Goal: Register for event/course

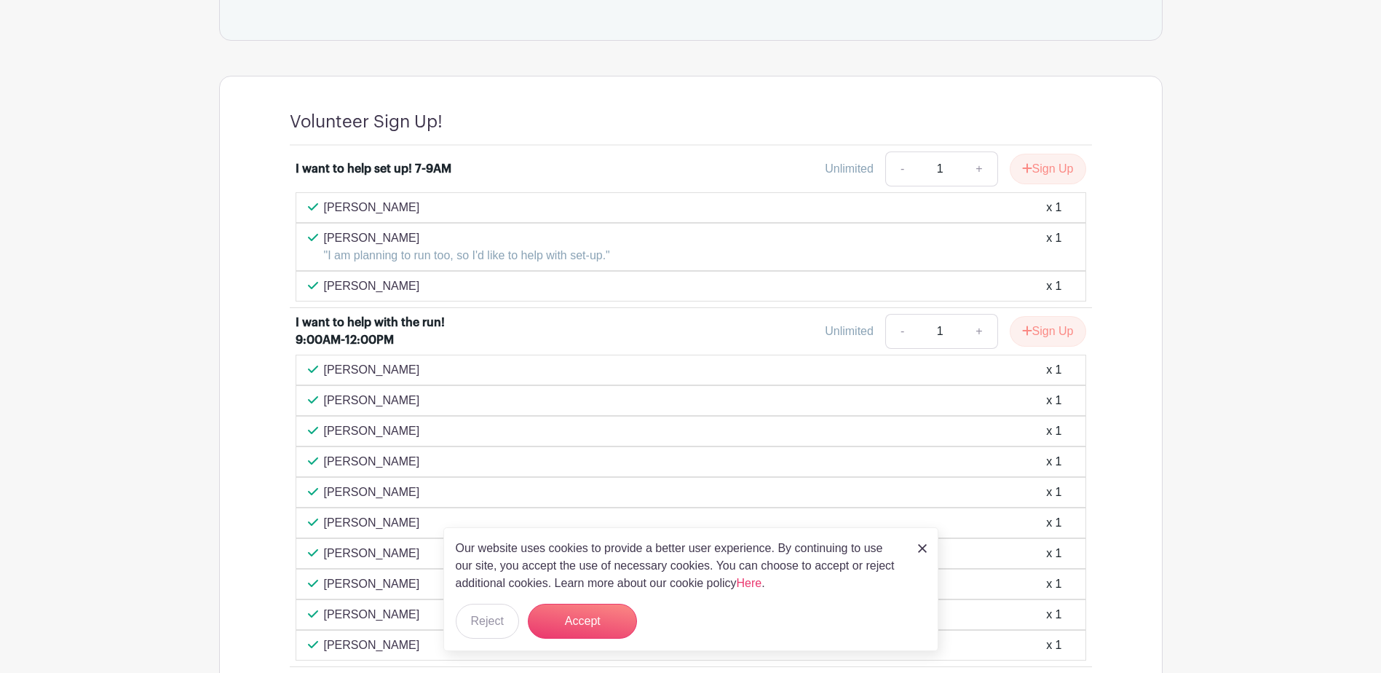
scroll to position [946, 0]
click at [927, 548] on div "Our website uses cookies to provide a better user experience. By continuing to …" at bounding box center [690, 589] width 495 height 124
click at [922, 547] on img at bounding box center [922, 548] width 9 height 9
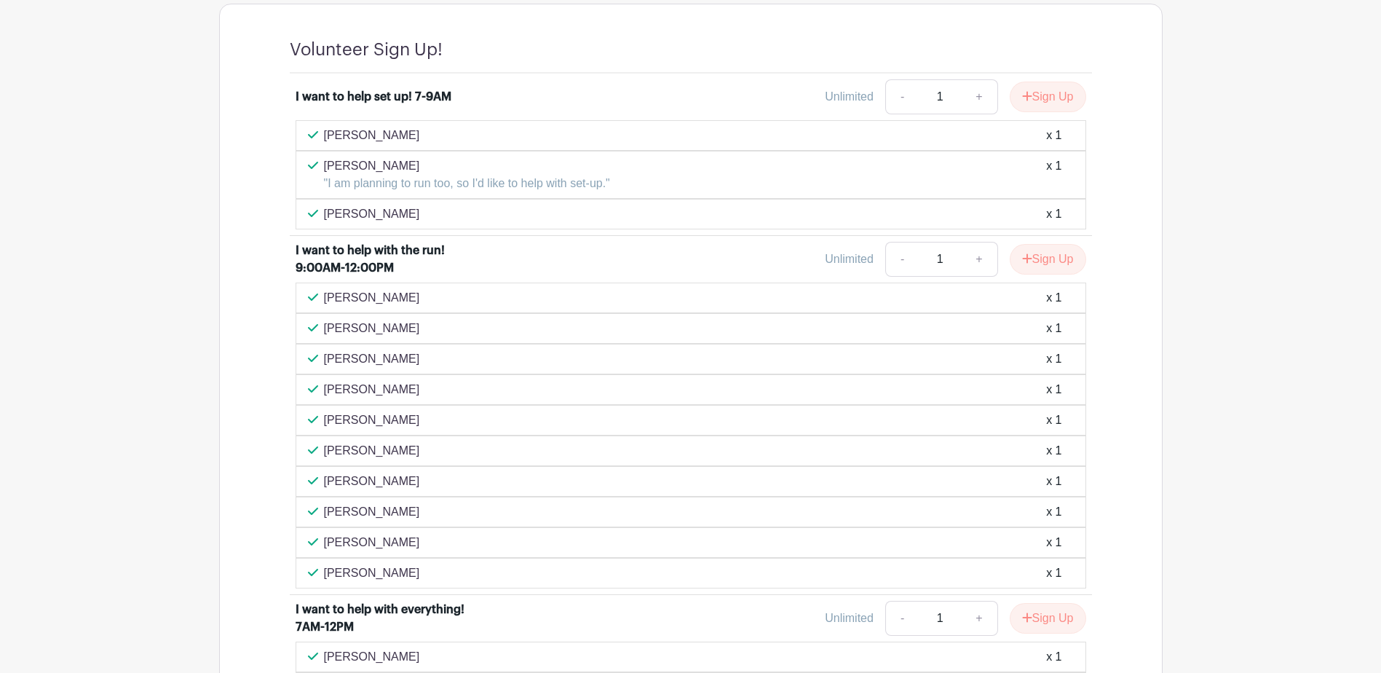
scroll to position [1019, 0]
click at [1026, 255] on icon "submit" at bounding box center [1026, 254] width 9 height 9
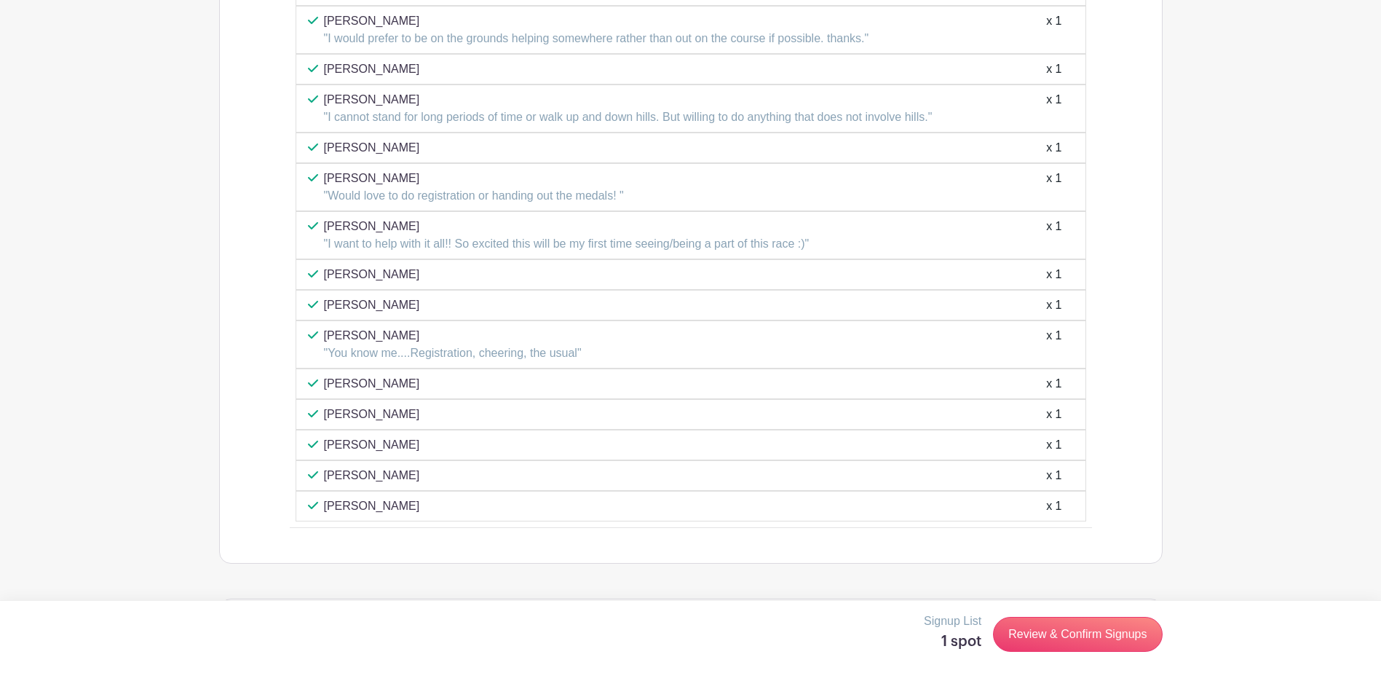
scroll to position [1948, 0]
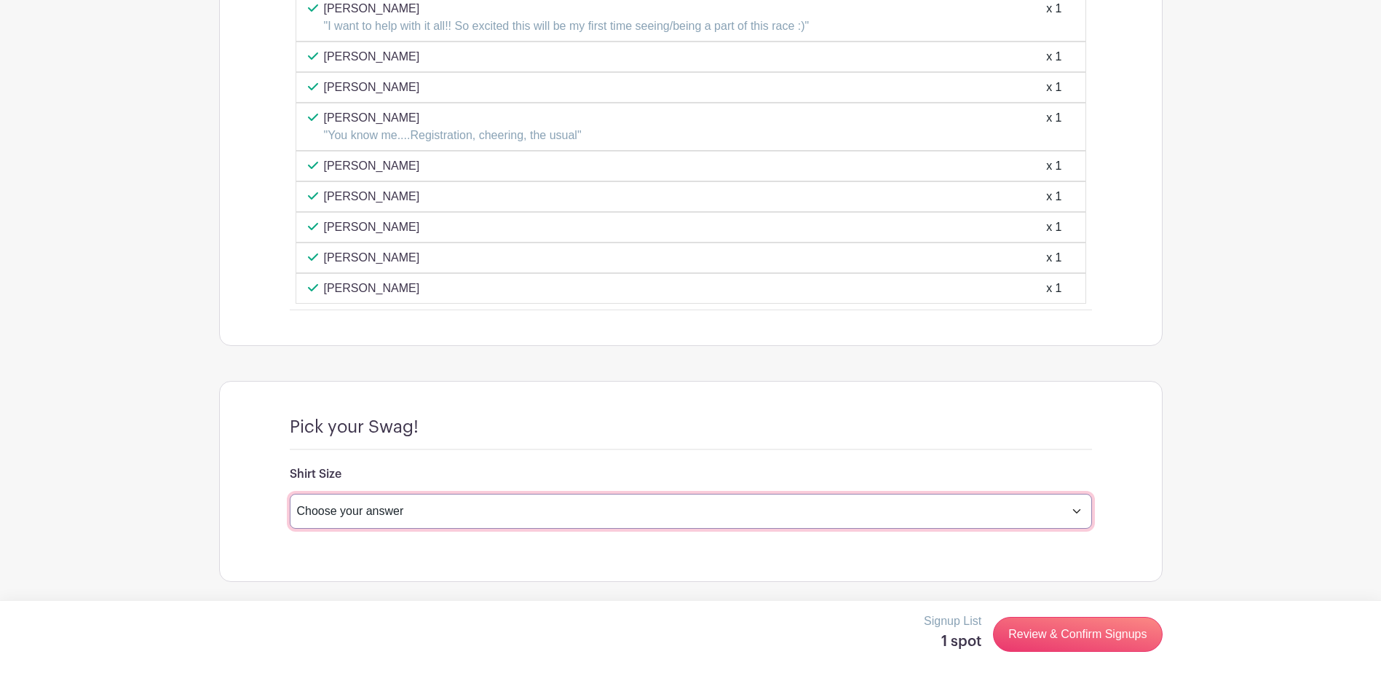
click at [381, 510] on select "Choose your answer Small Medium Large X-Large XX- Large Another option ( please…" at bounding box center [691, 511] width 802 height 35
select select "4597"
click at [290, 494] on select "Choose your answer Small Medium Large X-Large XX- Large Another option ( please…" at bounding box center [691, 511] width 802 height 35
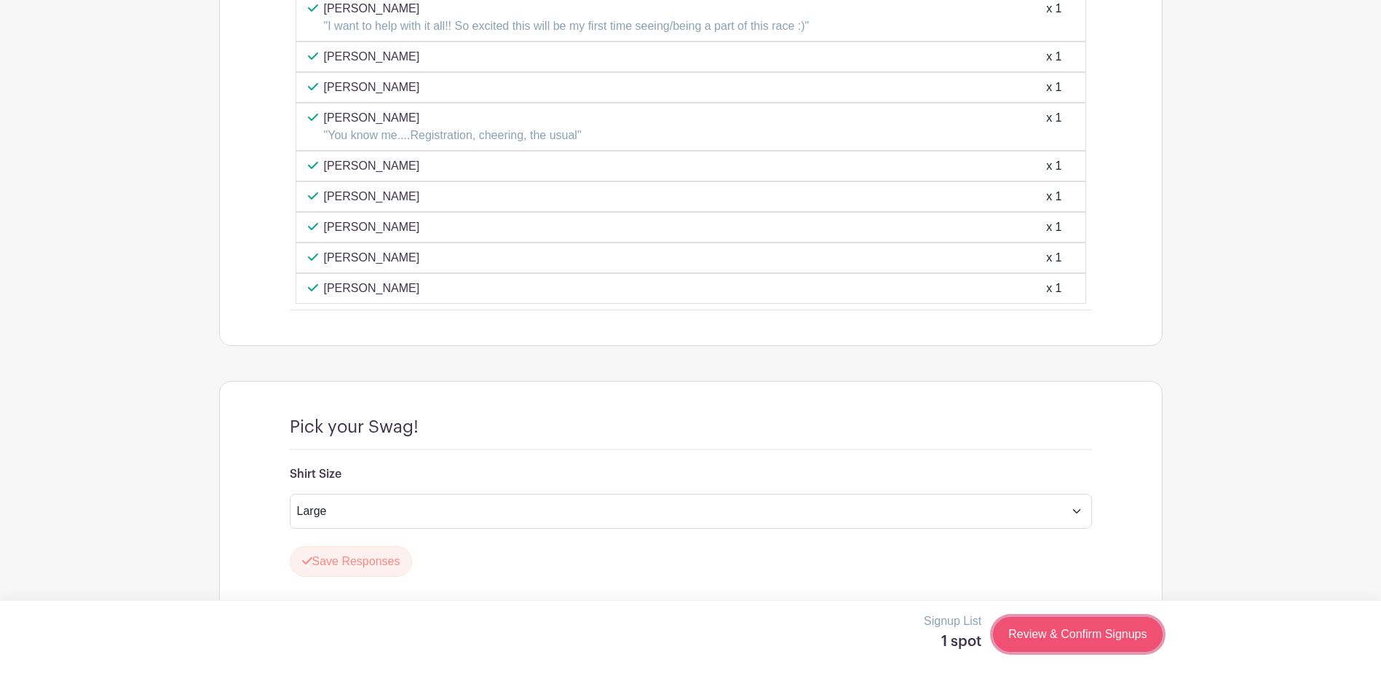
click at [1056, 642] on link "Review & Confirm Signups" at bounding box center [1077, 634] width 169 height 35
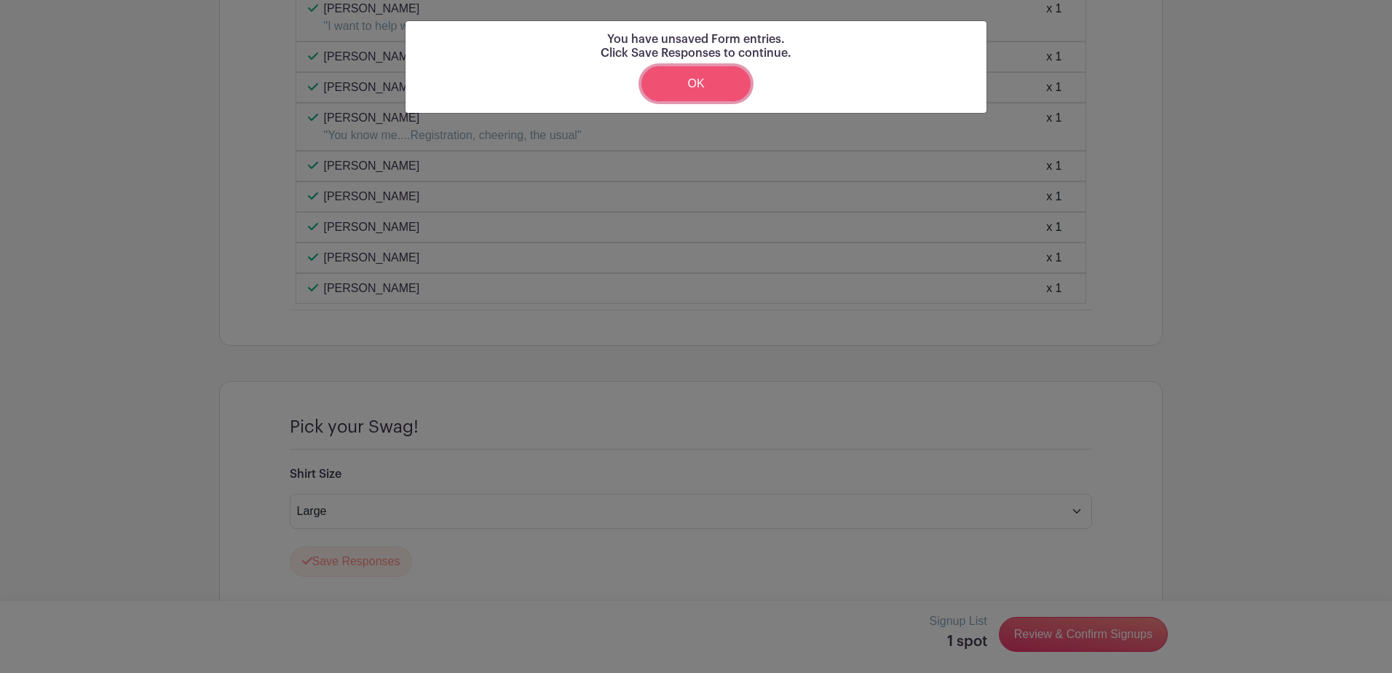
click at [715, 79] on link "OK" at bounding box center [695, 83] width 109 height 35
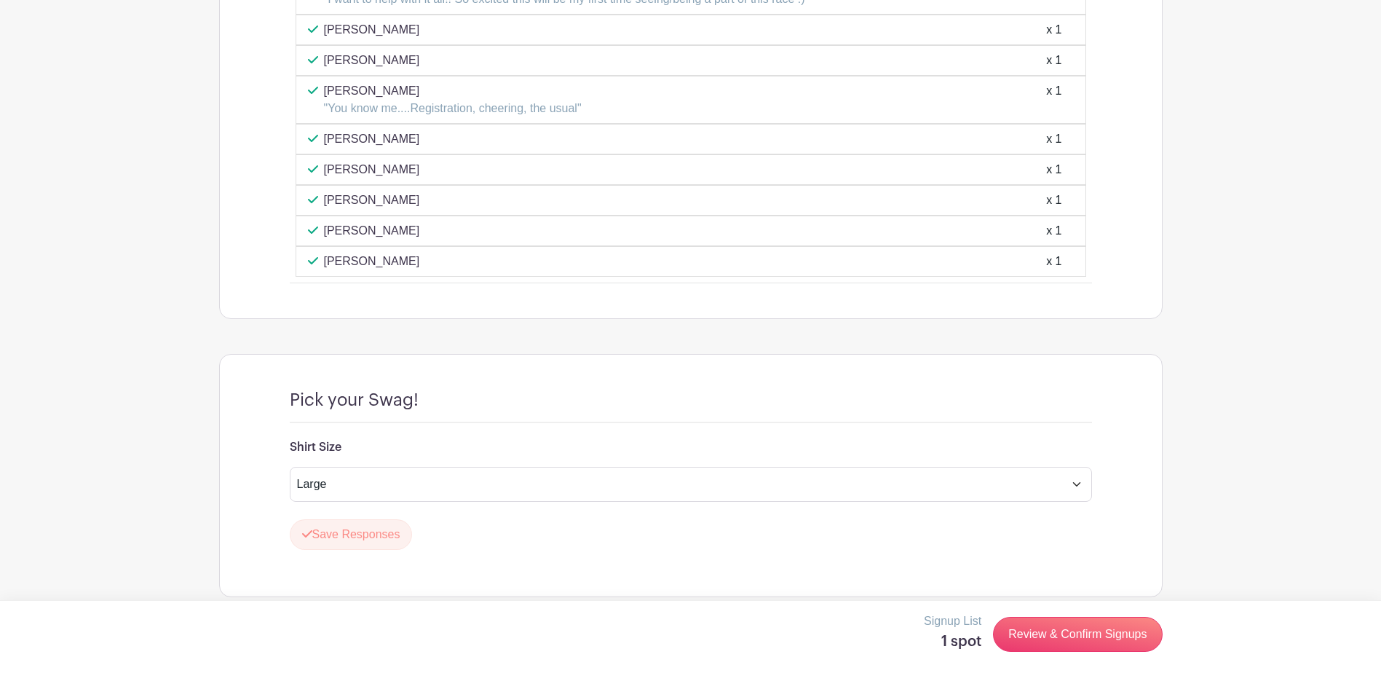
scroll to position [1990, 0]
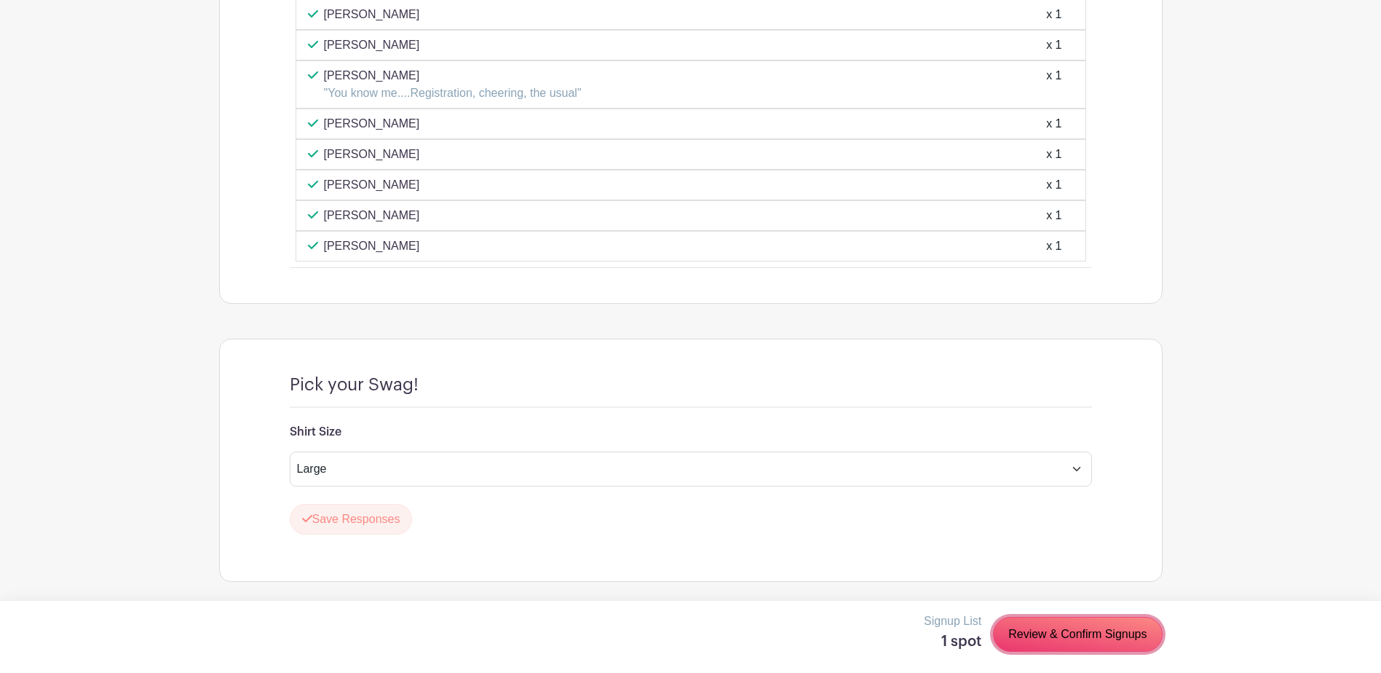
click at [1041, 628] on link "Review & Confirm Signups" at bounding box center [1077, 634] width 169 height 35
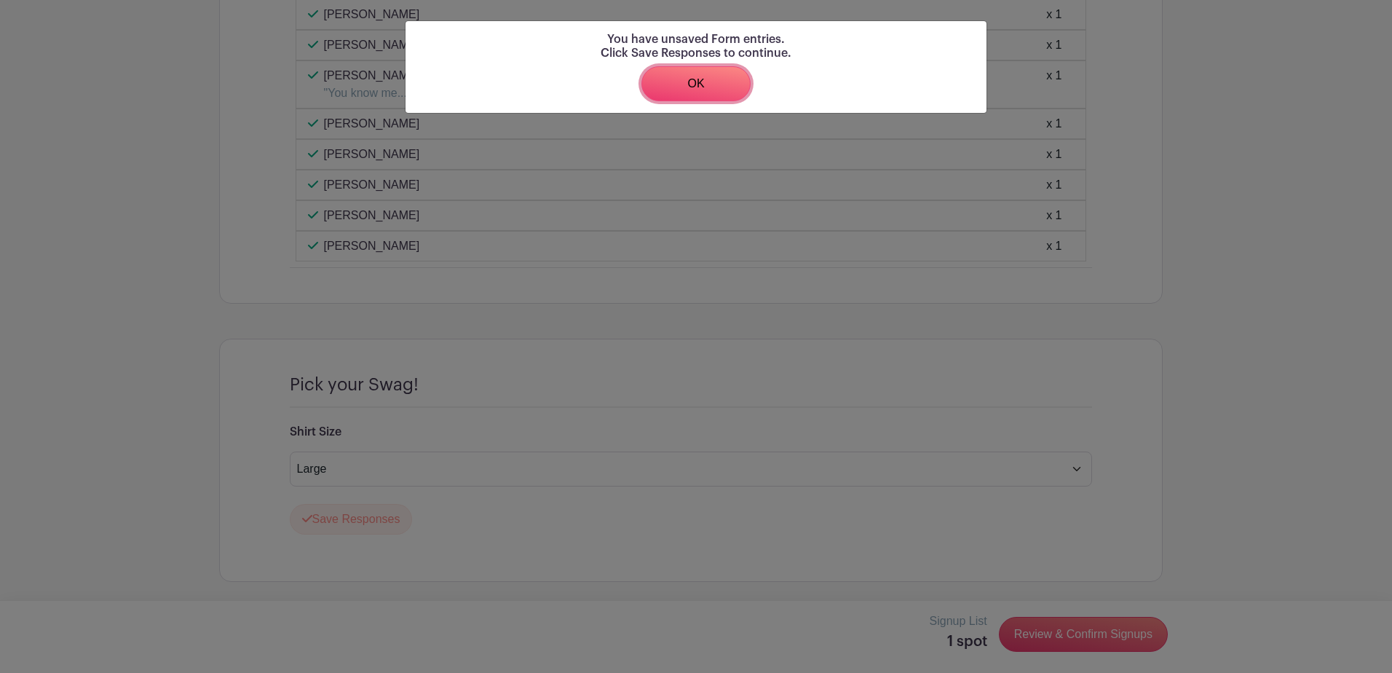
click at [695, 95] on link "OK" at bounding box center [695, 83] width 109 height 35
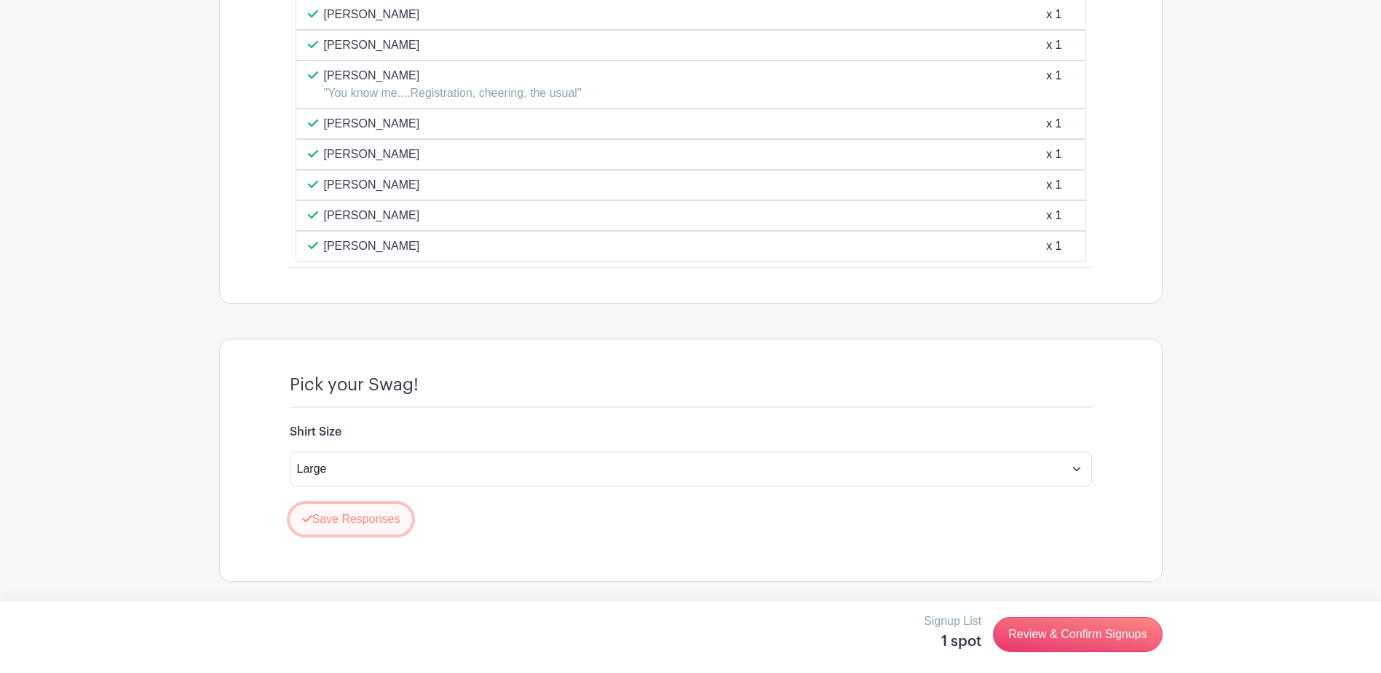
click at [354, 523] on button "Save Responses" at bounding box center [351, 519] width 123 height 31
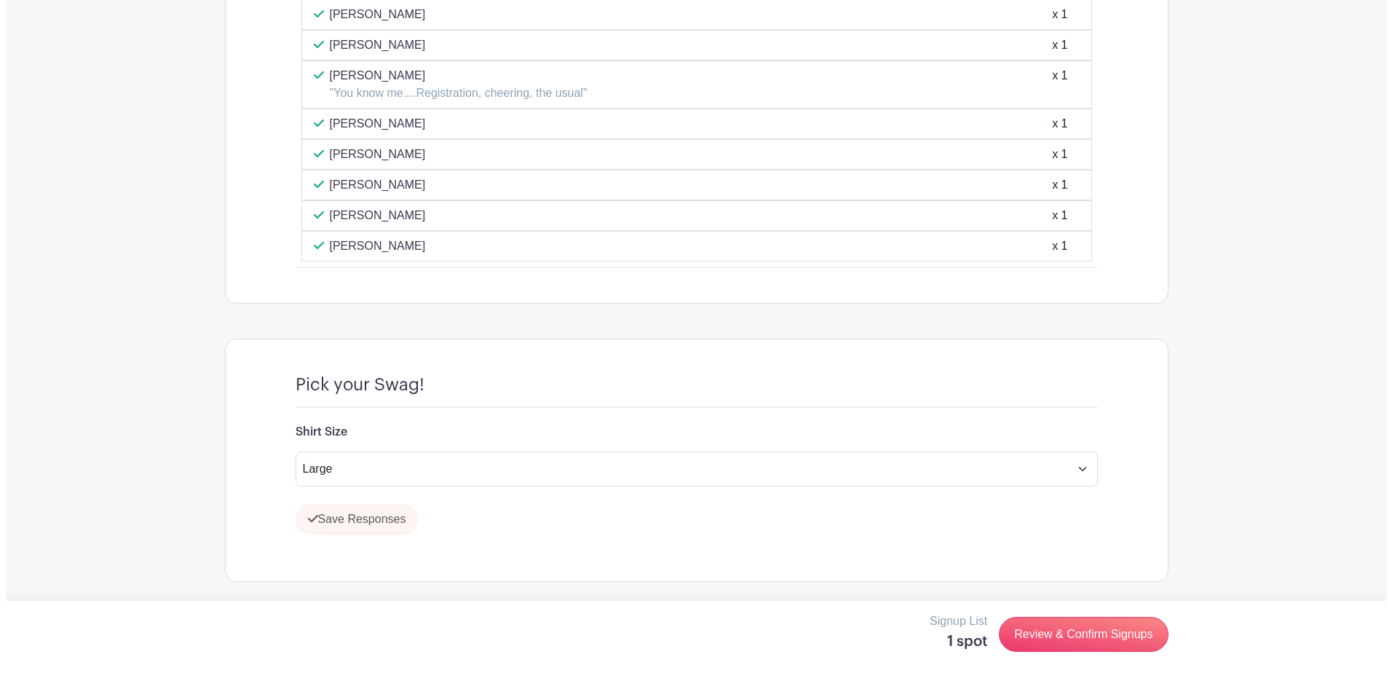
scroll to position [1948, 0]
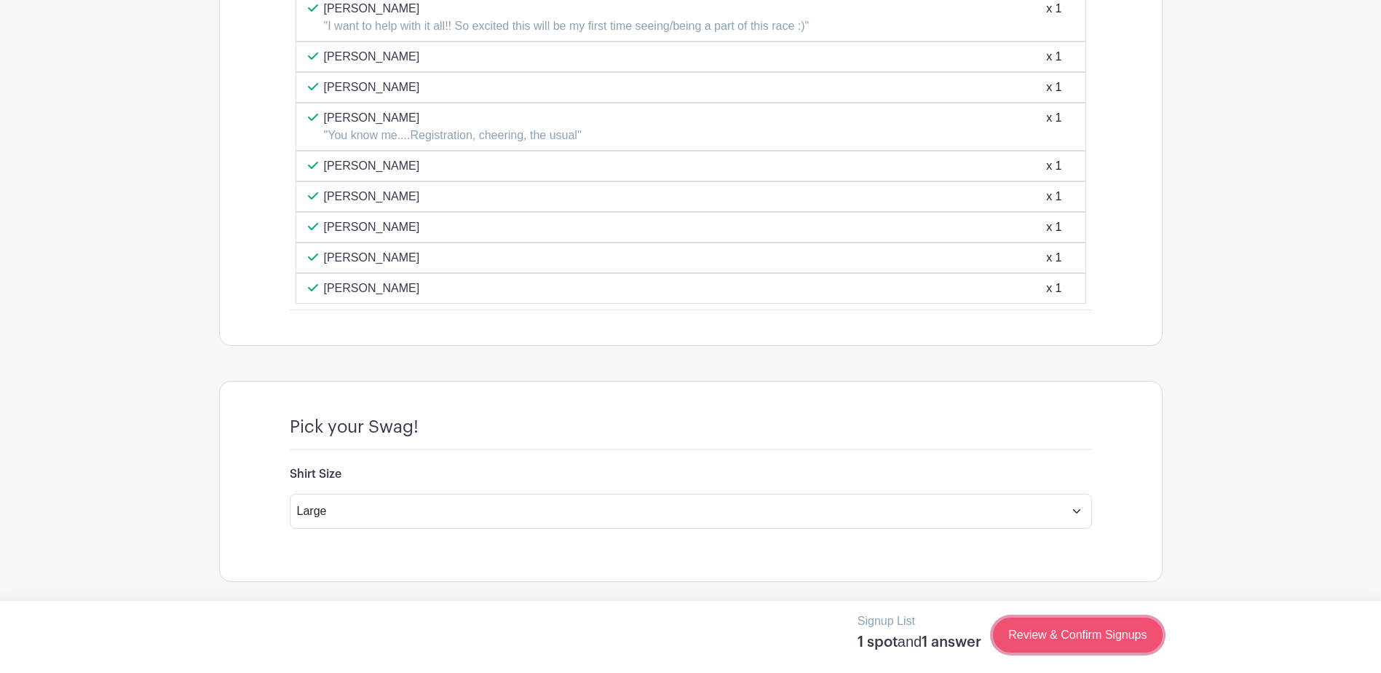
click at [1099, 650] on link "Review & Confirm Signups" at bounding box center [1077, 634] width 169 height 35
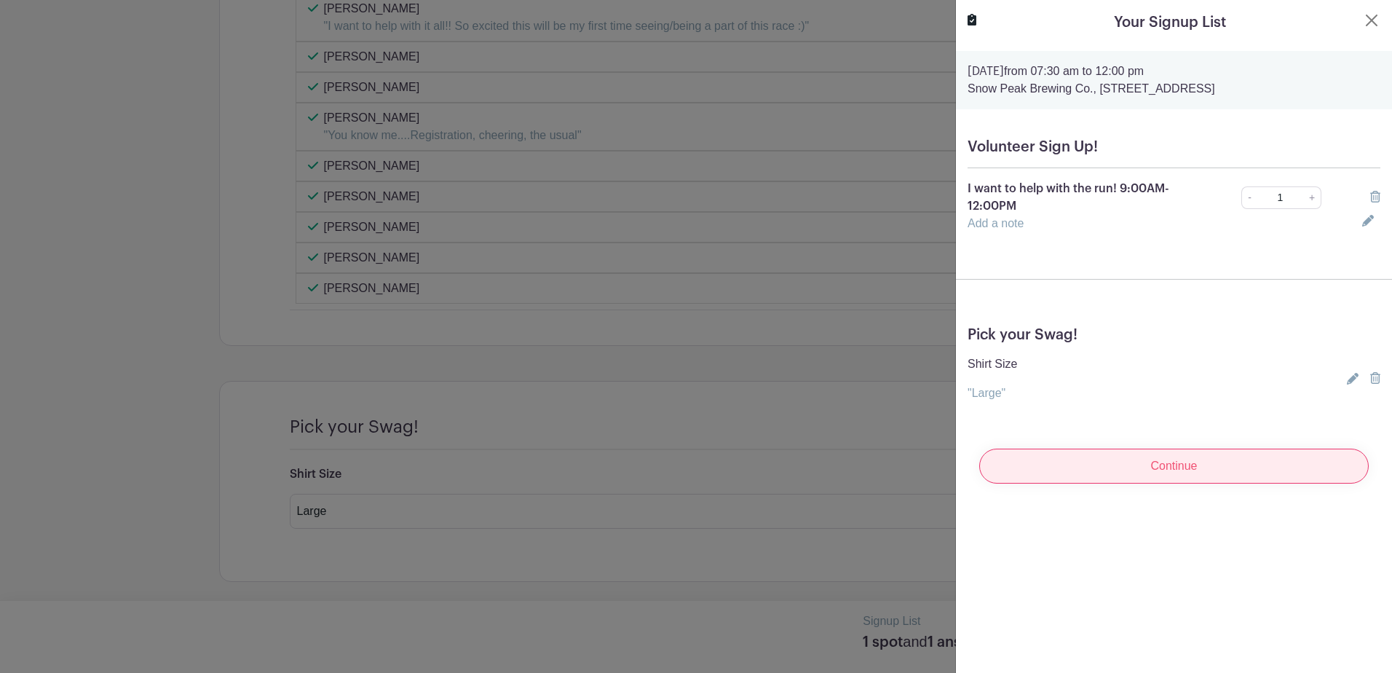
click at [1117, 456] on input "Continue" at bounding box center [1173, 465] width 389 height 35
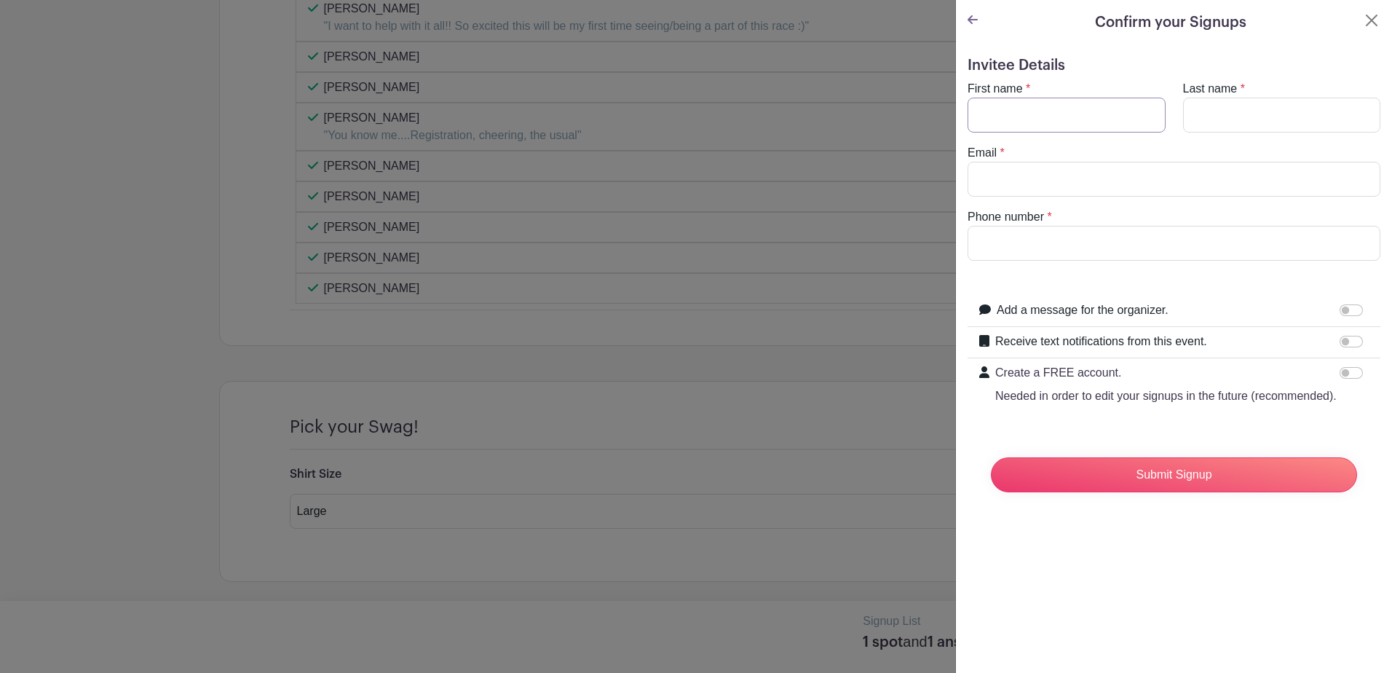
click at [1059, 107] on input "First name" at bounding box center [1067, 115] width 198 height 35
type input "[PERSON_NAME]"
type input "[EMAIL_ADDRESS][DOMAIN_NAME]"
drag, startPoint x: 1134, startPoint y: 242, endPoint x: 878, endPoint y: 245, distance: 256.3
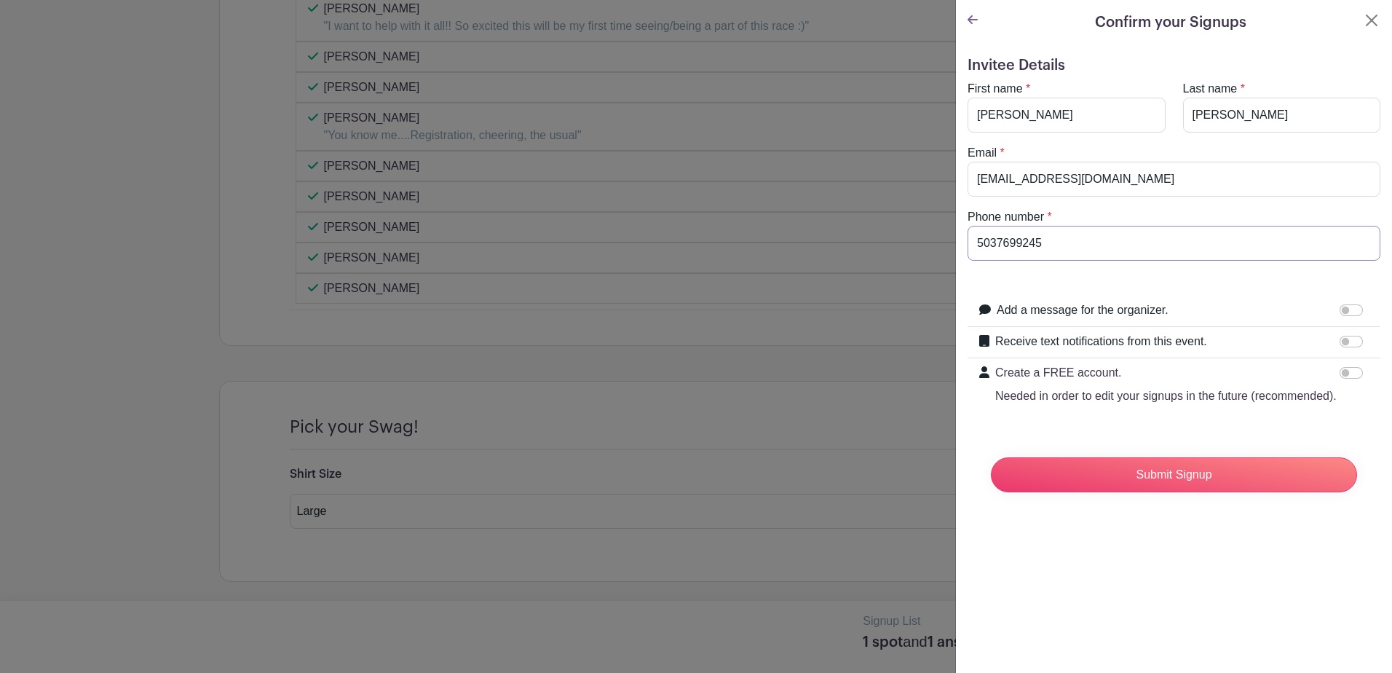
click at [878, 582] on div "Signup List 1 spot and 1 answer Review & Confirm Signups Confirm your Signups I…" at bounding box center [690, 582] width 943 height 0
type input "5034287173"
drag, startPoint x: 1167, startPoint y: 415, endPoint x: 1172, endPoint y: 424, distance: 10.7
click at [1167, 405] on p "Needed in order to edit your signups in the future (recommended)." at bounding box center [1165, 395] width 341 height 17
click at [1340, 379] on input "Create a FREE account. Needed in order to edit your signups in the future (reco…" at bounding box center [1351, 373] width 23 height 12
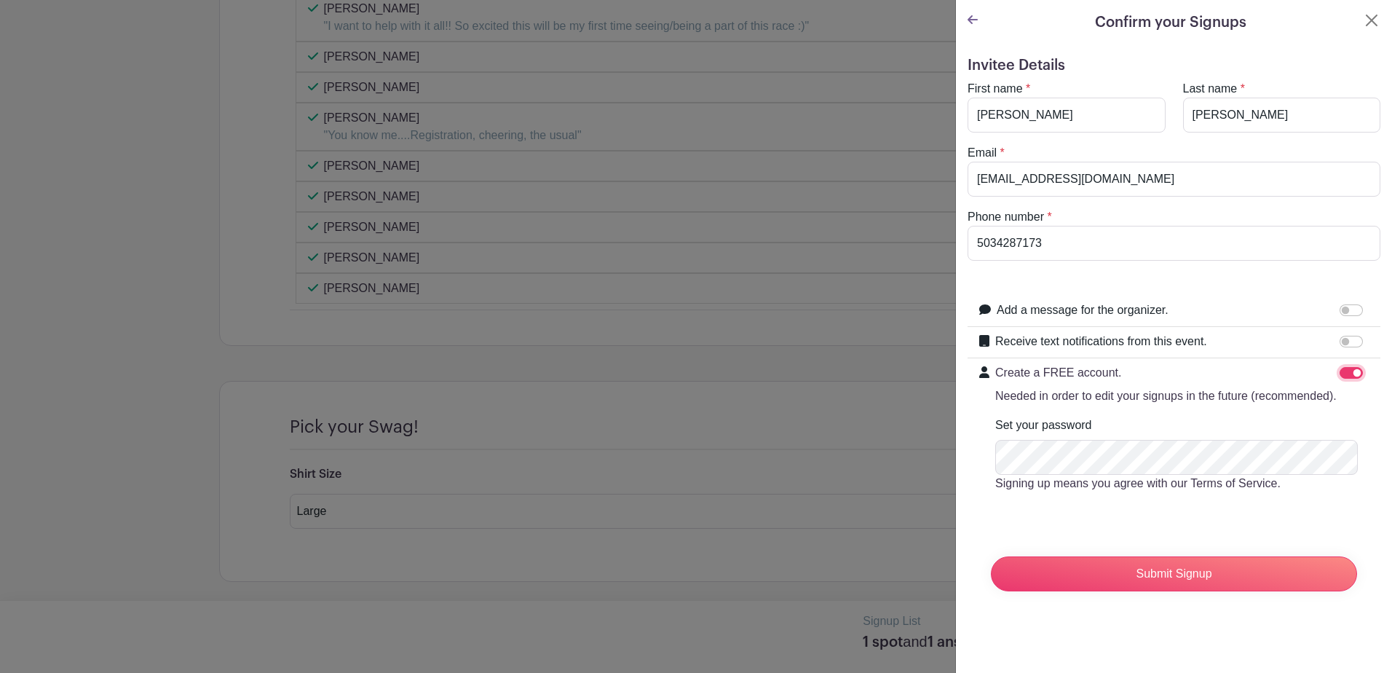
click at [1342, 375] on input "Create a FREE account. Needed in order to edit your signups in the future (reco…" at bounding box center [1351, 373] width 23 height 12
checkbox input "false"
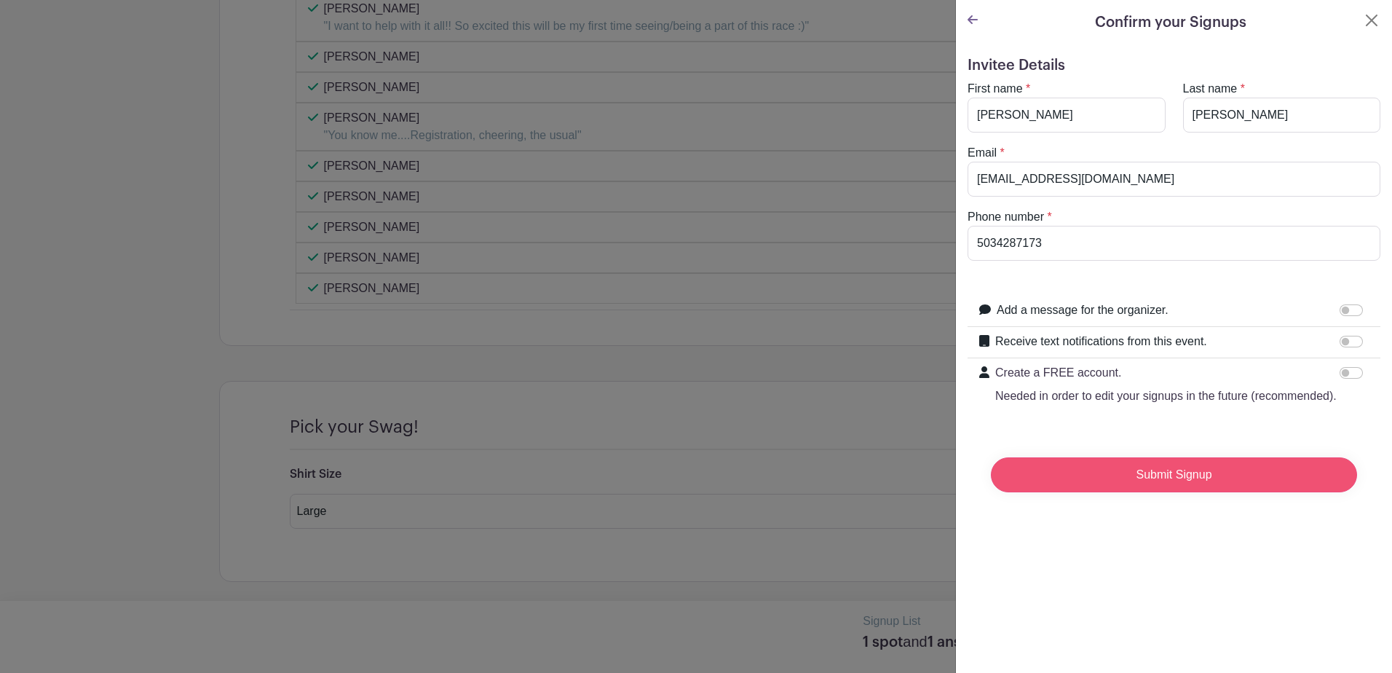
click at [1162, 485] on input "Submit Signup" at bounding box center [1174, 474] width 366 height 35
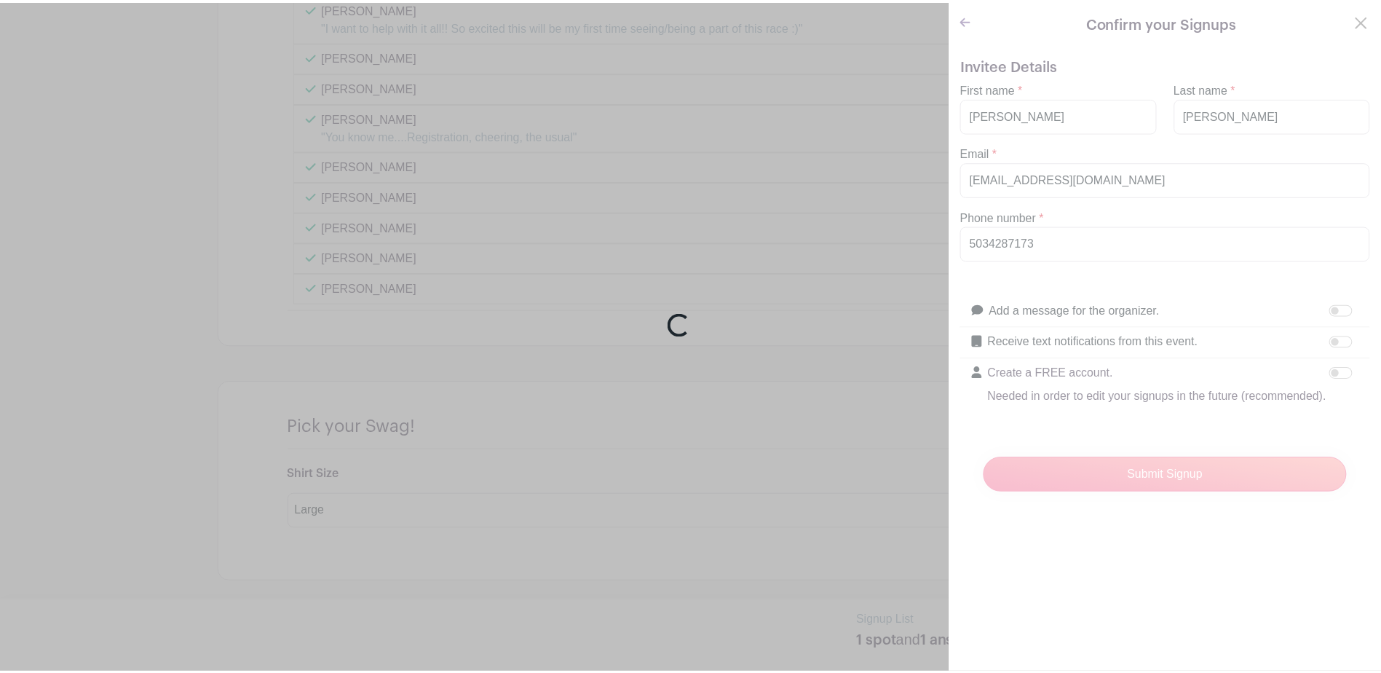
scroll to position [1979, 0]
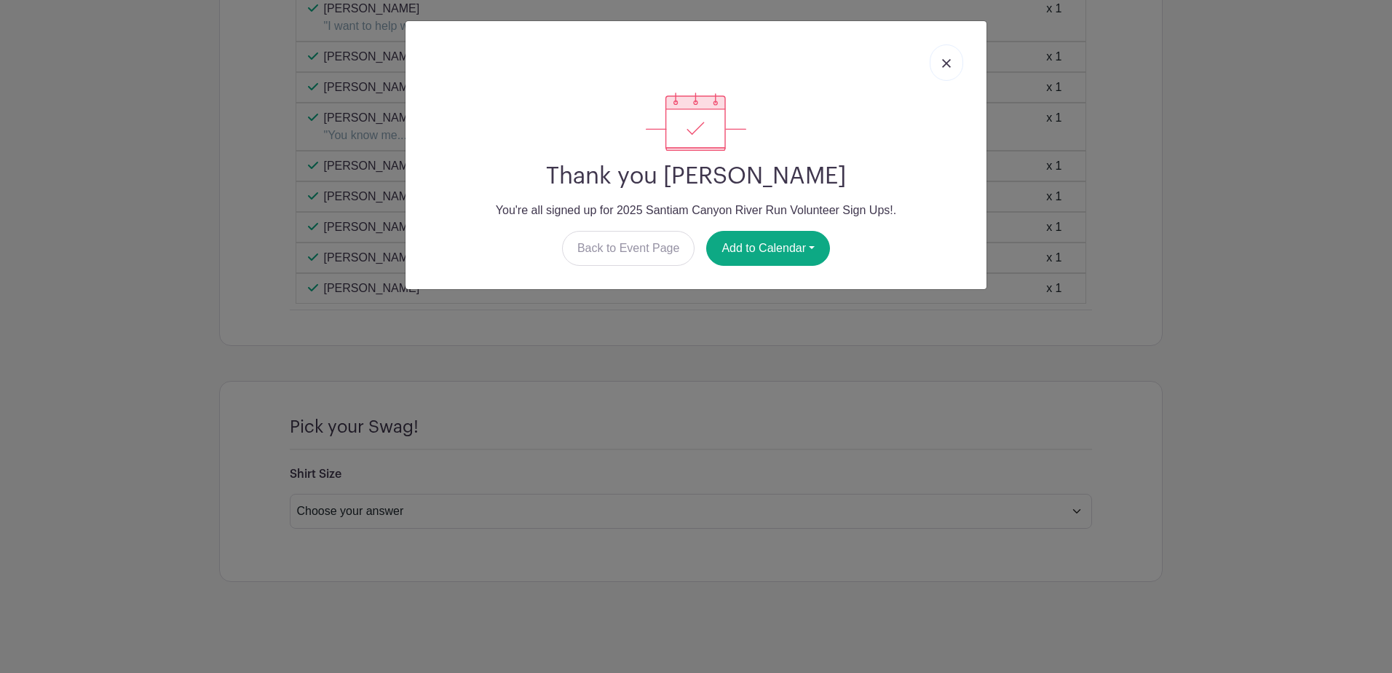
click at [205, 115] on div "Thank you [PERSON_NAME] You're all signed up for 2025 Santiam Canyon River Run …" at bounding box center [696, 336] width 1392 height 673
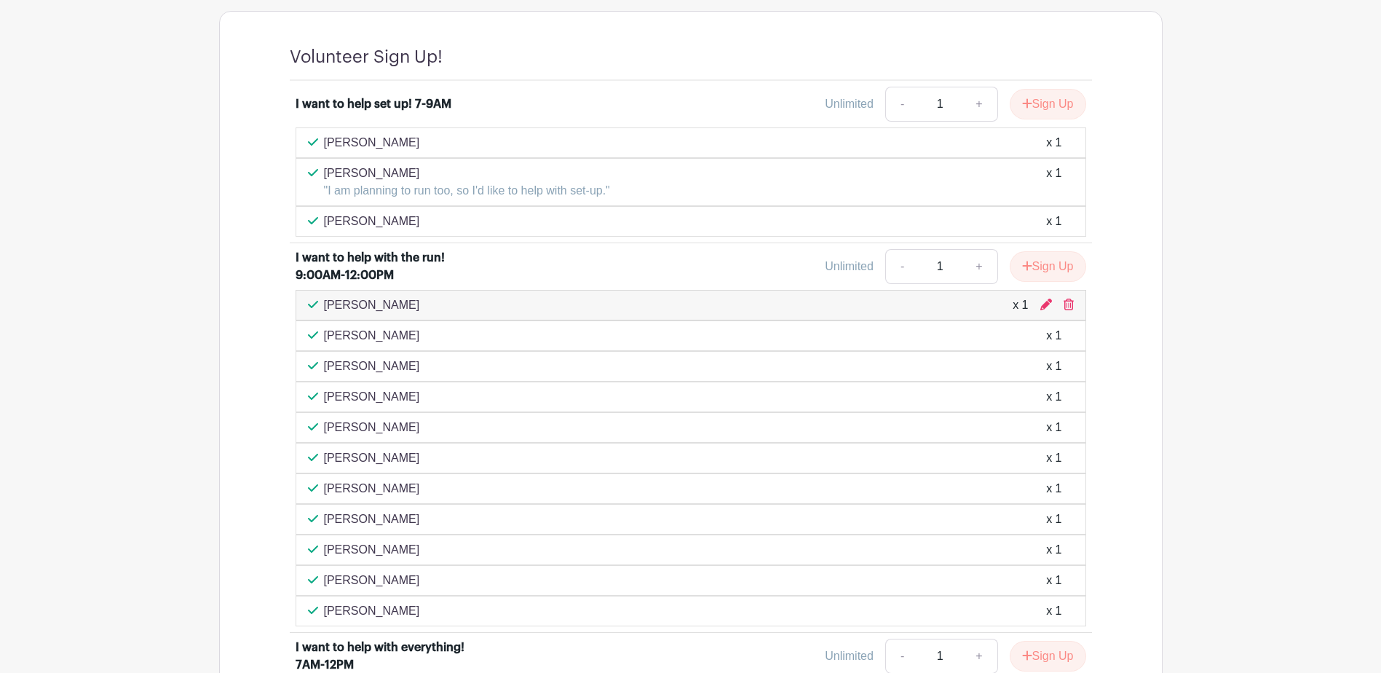
scroll to position [959, 0]
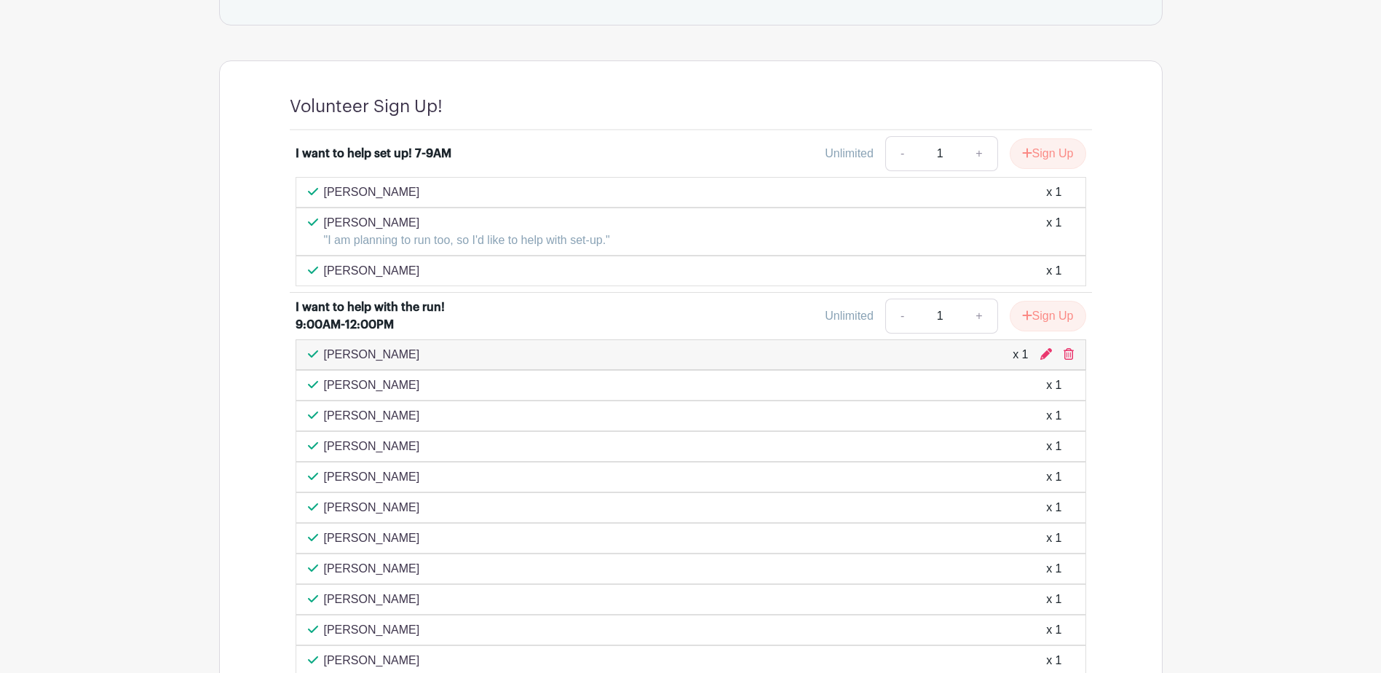
click at [1235, 384] on main "Log In Sign Up for Free [PERSON_NAME]'s Events 2025 Santiam Canyon River Run Vo…" at bounding box center [690, 366] width 1381 height 2651
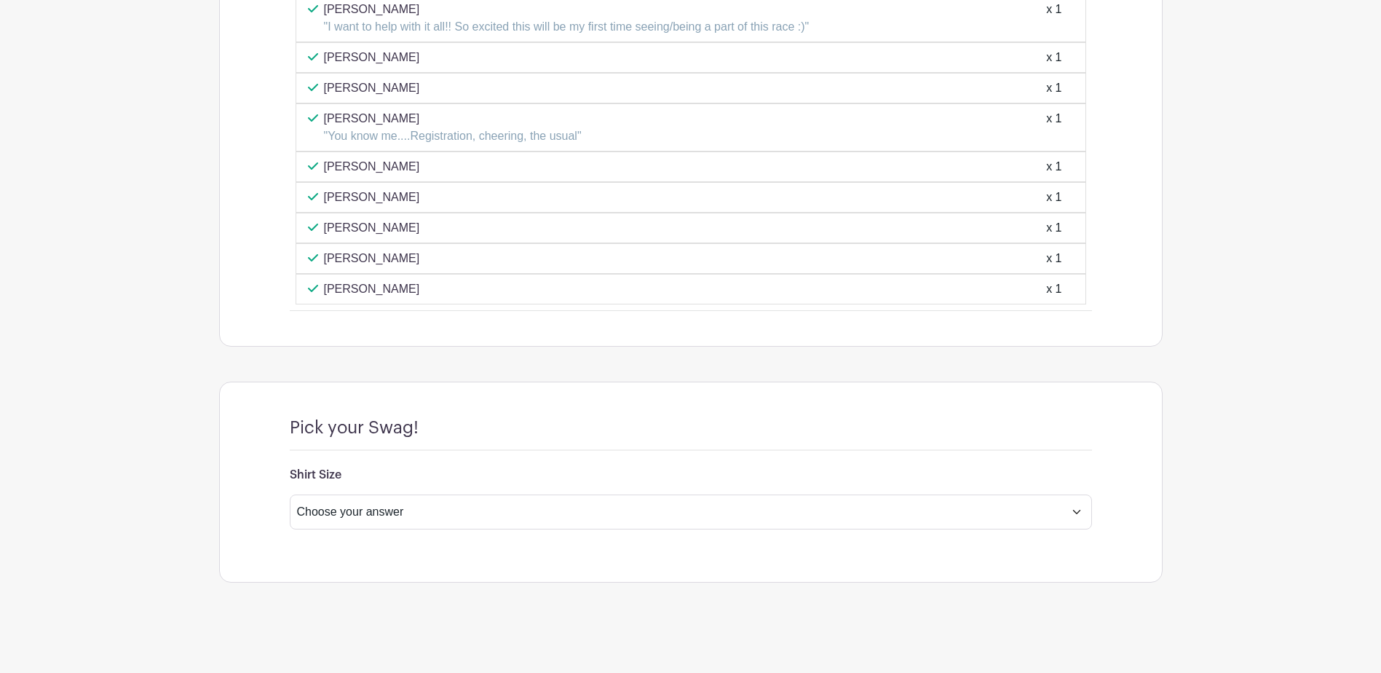
scroll to position [1979, 0]
